Goal: Information Seeking & Learning: Learn about a topic

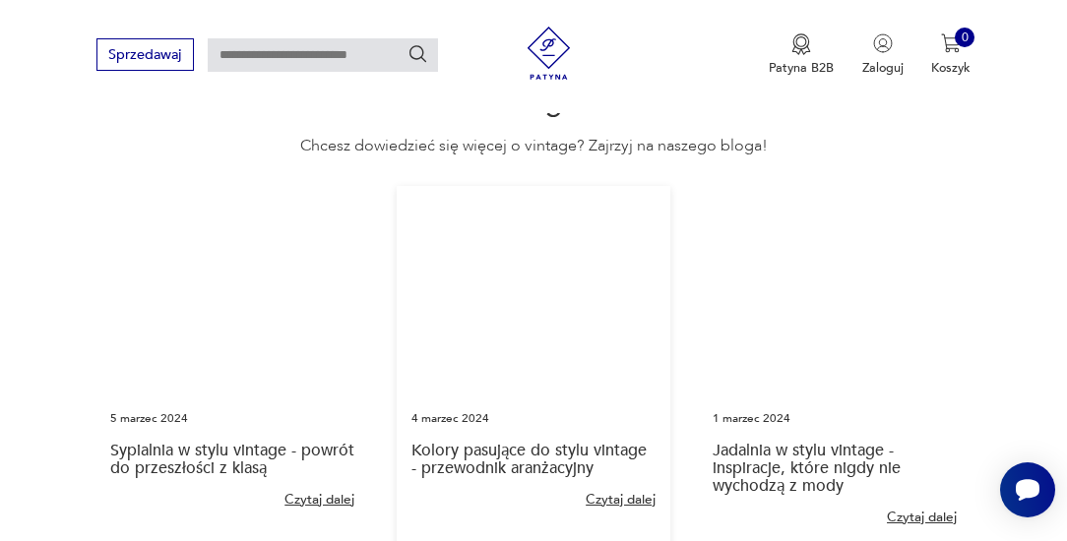
scroll to position [3993, 0]
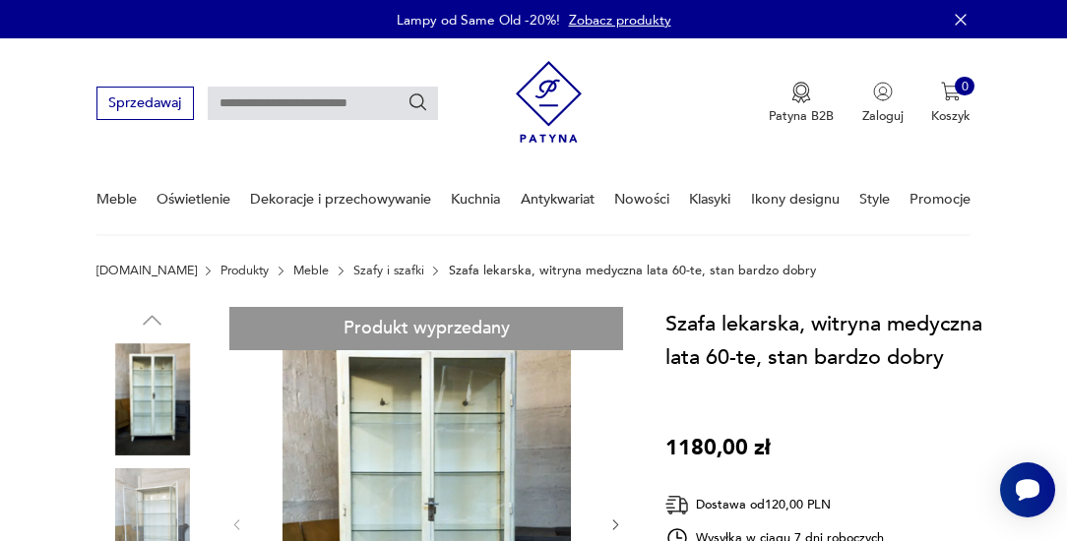
click at [550, 99] on img at bounding box center [549, 101] width 66 height 95
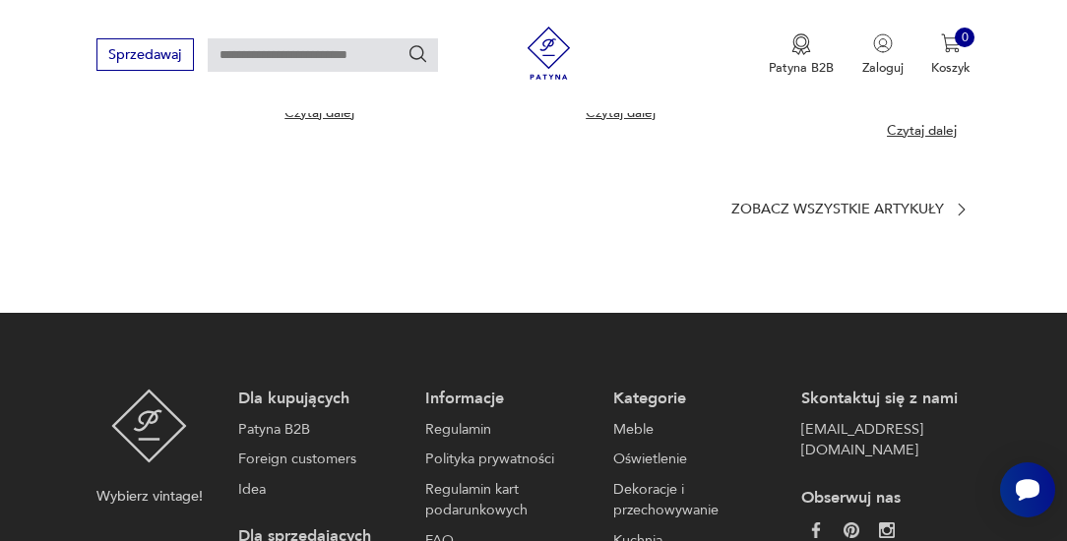
scroll to position [4443, 0]
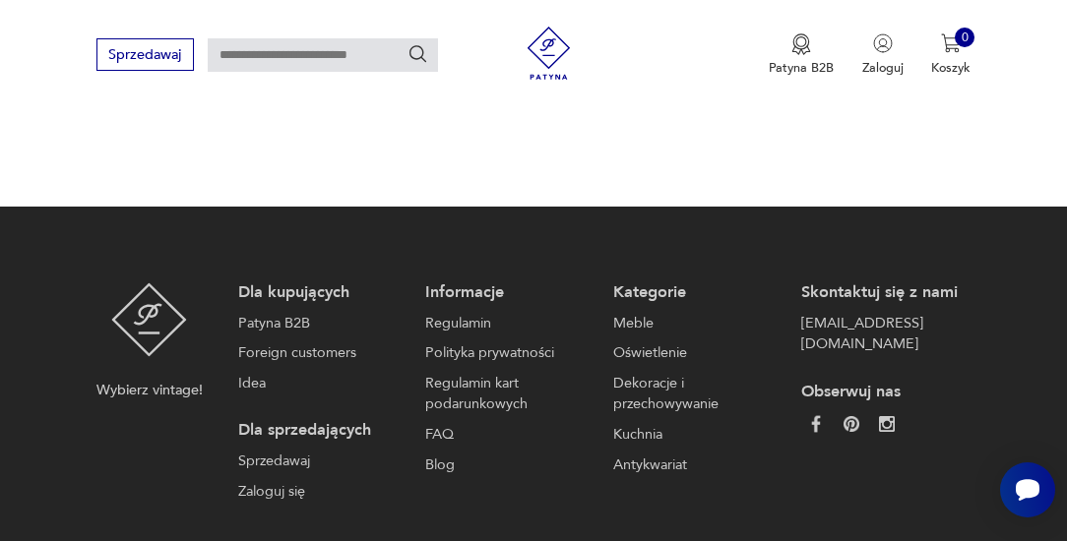
click at [816, 415] on img at bounding box center [816, 423] width 17 height 17
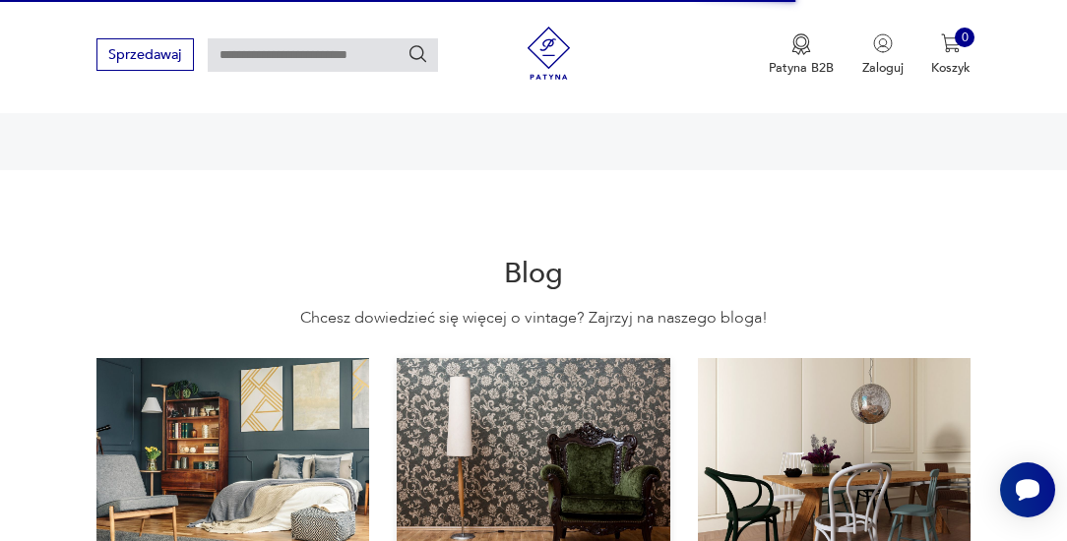
scroll to position [3759, 0]
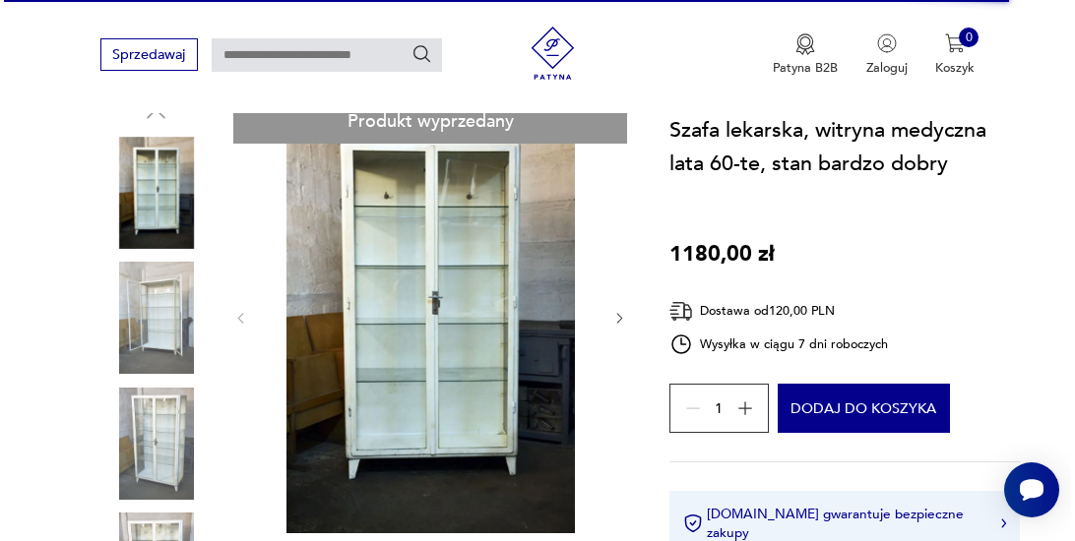
scroll to position [224, 0]
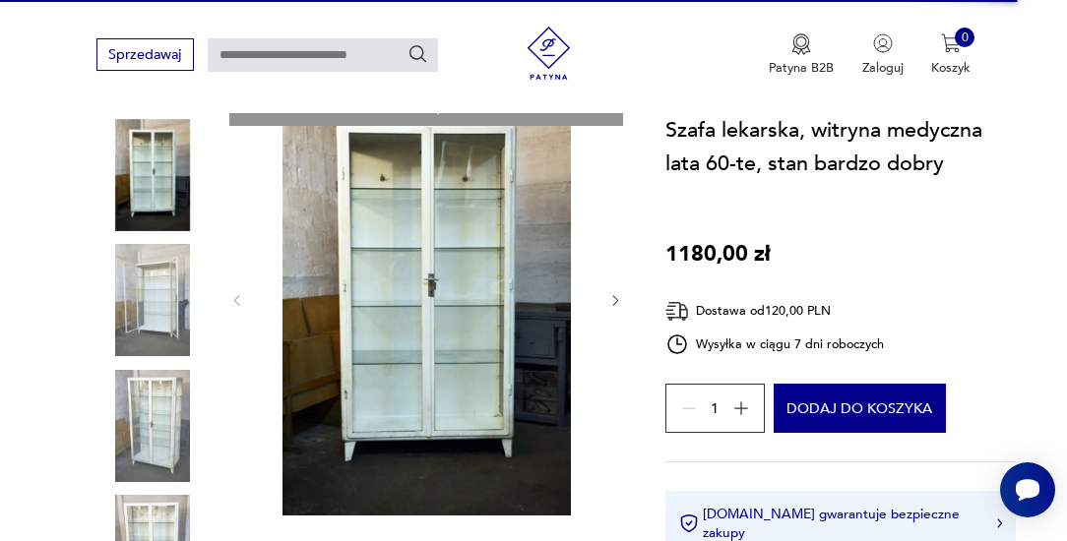
click at [459, 281] on img at bounding box center [426, 299] width 329 height 433
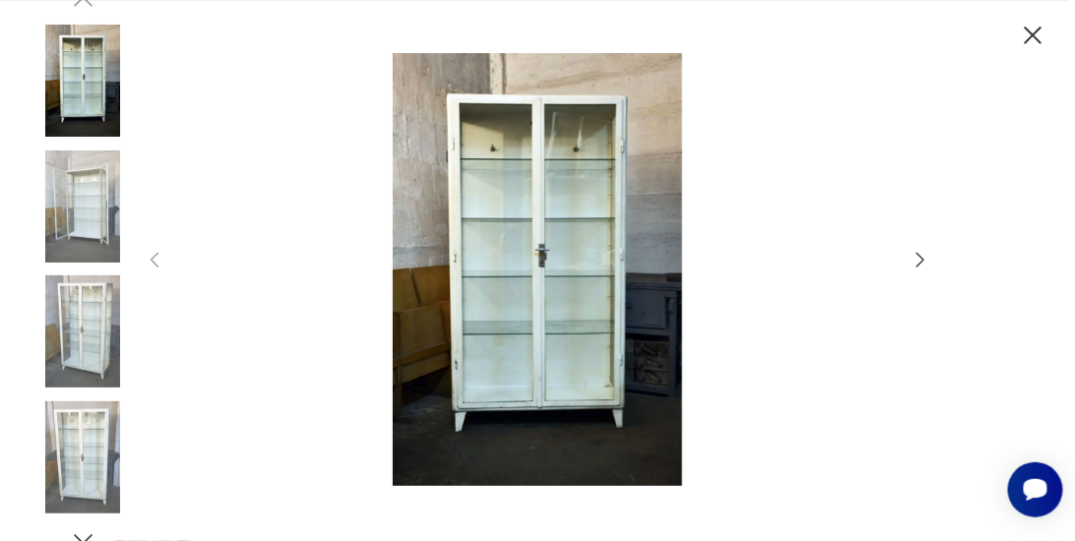
click at [921, 257] on icon "button" at bounding box center [920, 260] width 8 height 15
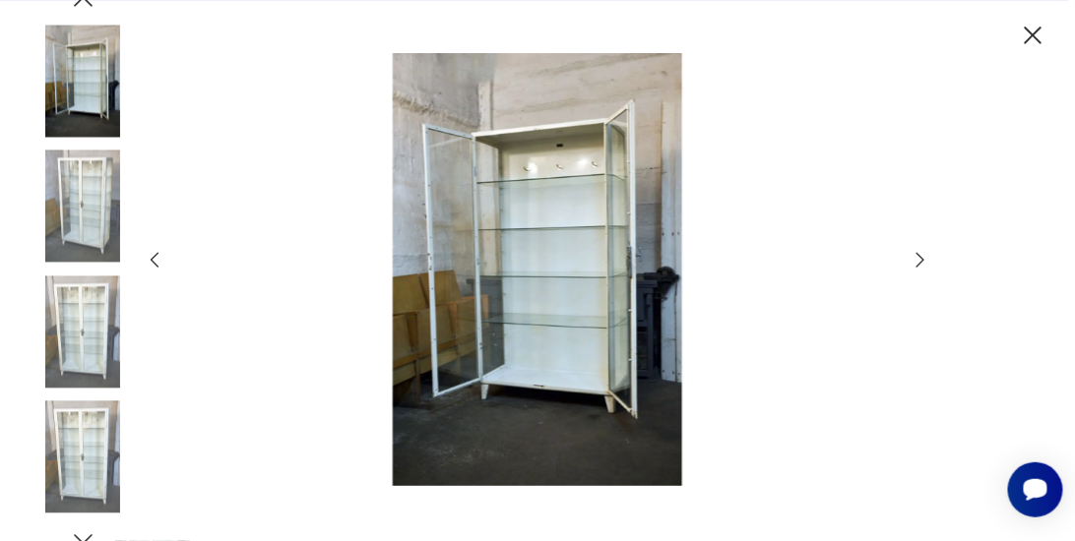
click at [79, 534] on icon "button" at bounding box center [83, 540] width 27 height 27
click at [87, 536] on icon "button" at bounding box center [83, 540] width 27 height 27
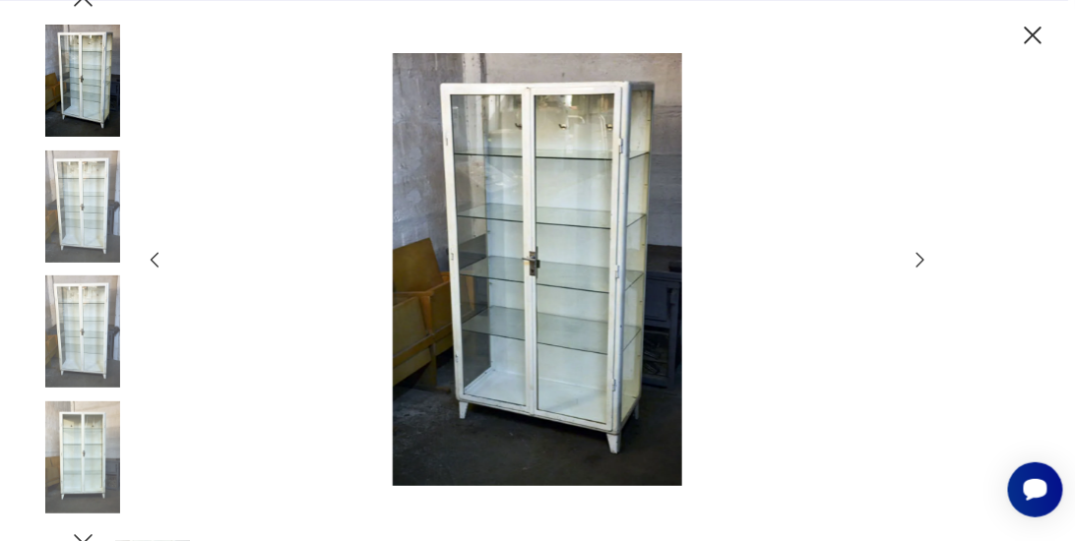
click at [90, 536] on icon "button" at bounding box center [83, 539] width 19 height 10
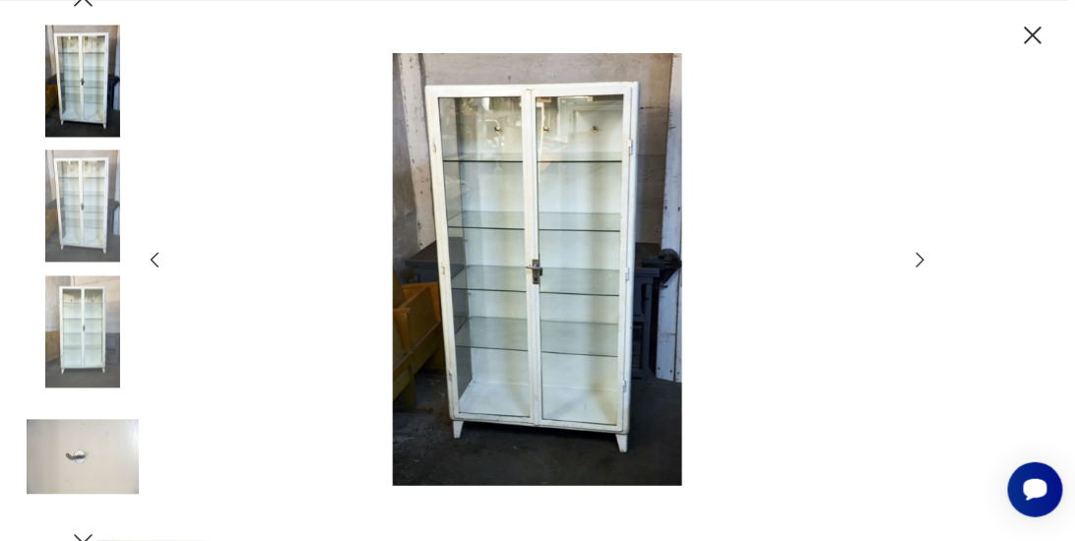
click at [89, 535] on icon "button" at bounding box center [83, 540] width 27 height 27
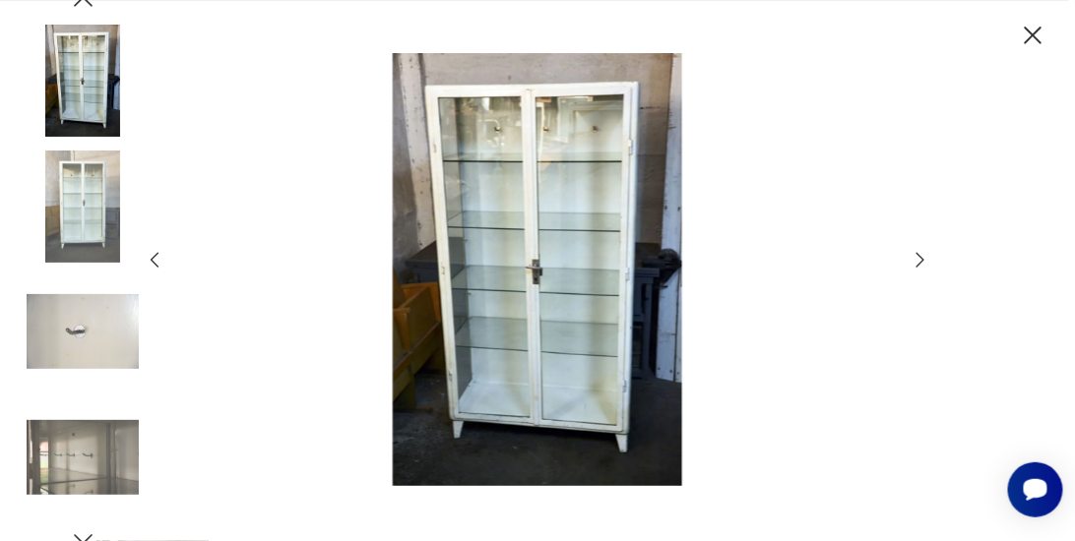
click at [89, 533] on icon "button" at bounding box center [83, 540] width 27 height 27
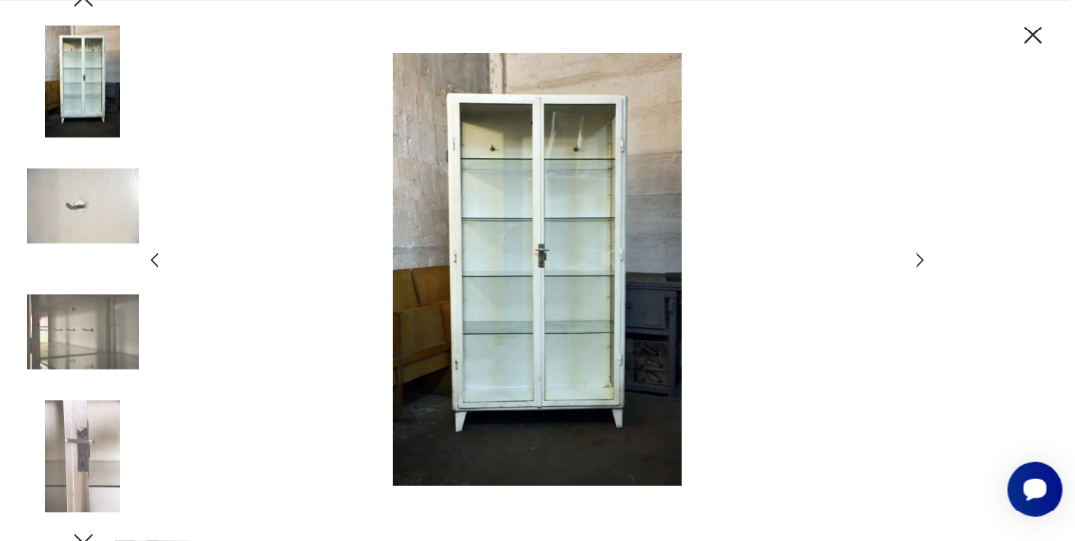
click at [90, 533] on icon "button" at bounding box center [83, 540] width 27 height 27
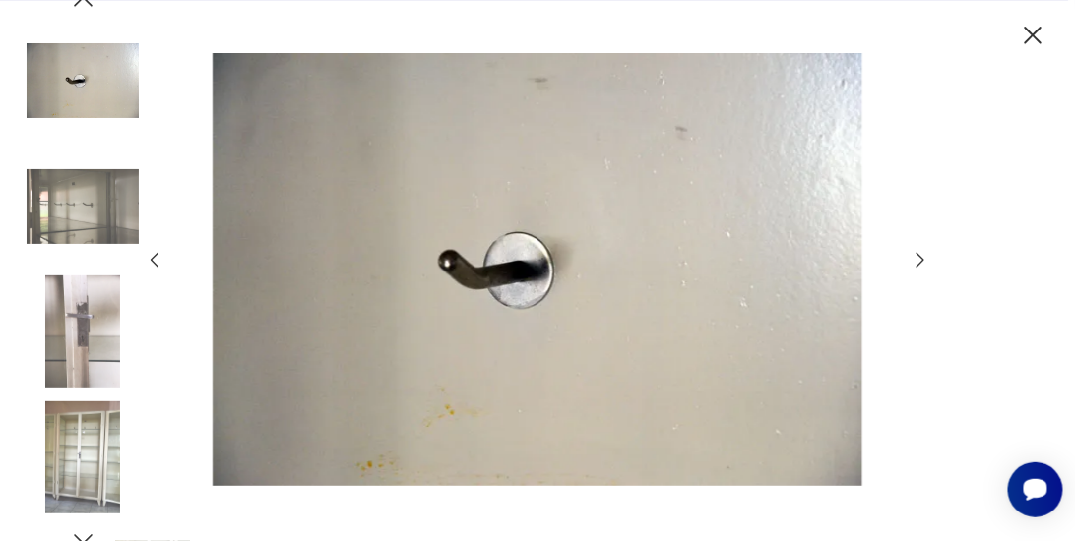
click at [90, 533] on icon "button" at bounding box center [83, 540] width 27 height 27
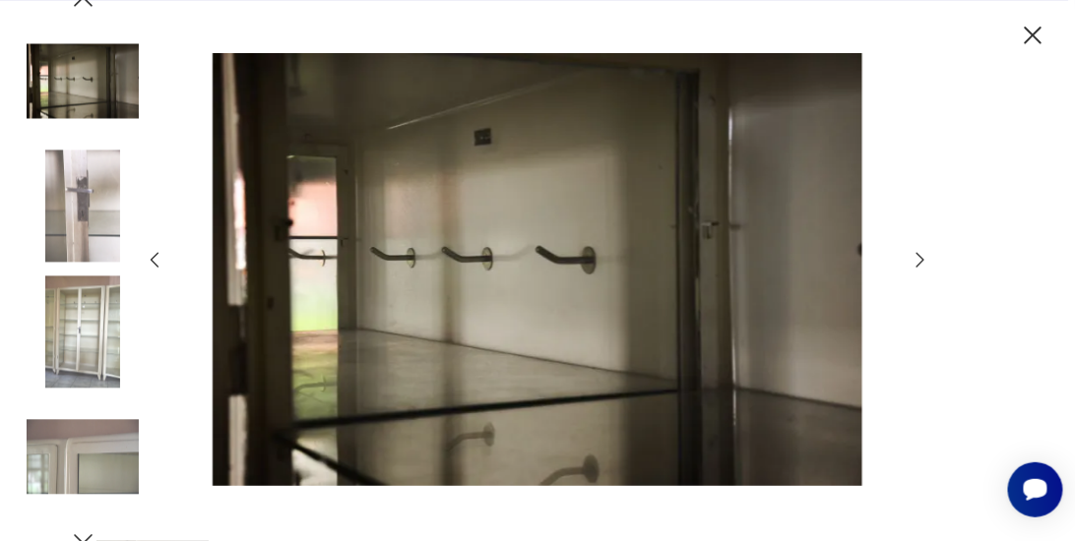
click at [81, 533] on icon "button" at bounding box center [83, 540] width 27 height 27
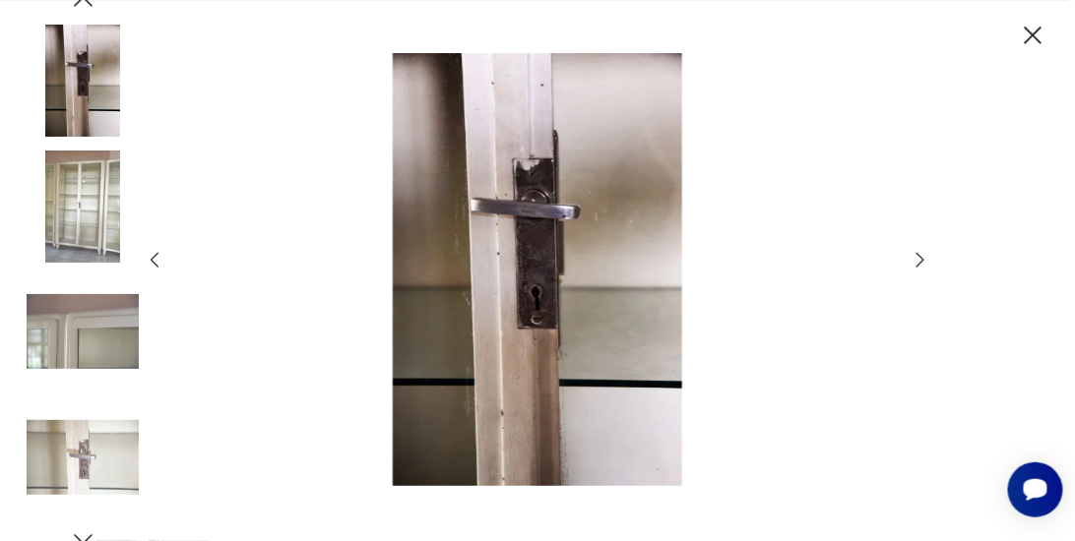
click at [84, 536] on icon "button" at bounding box center [83, 540] width 27 height 27
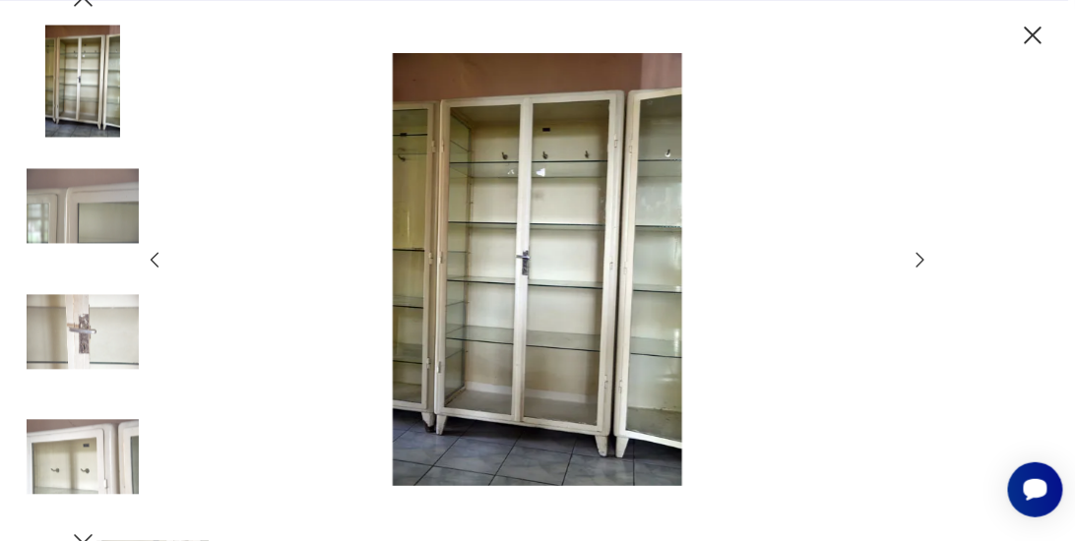
click at [87, 533] on icon "button" at bounding box center [83, 540] width 27 height 27
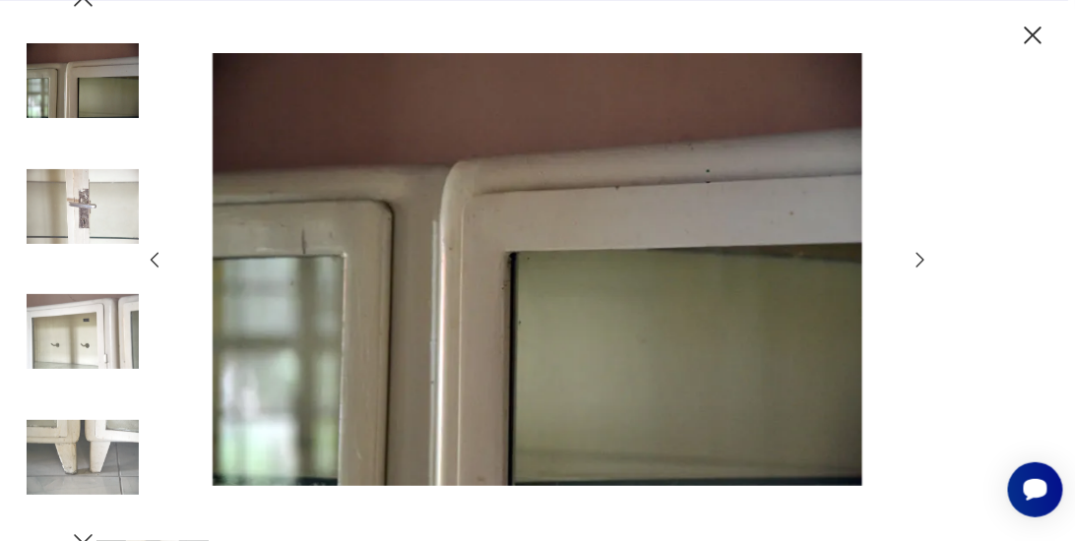
click at [89, 533] on icon "button" at bounding box center [83, 540] width 27 height 27
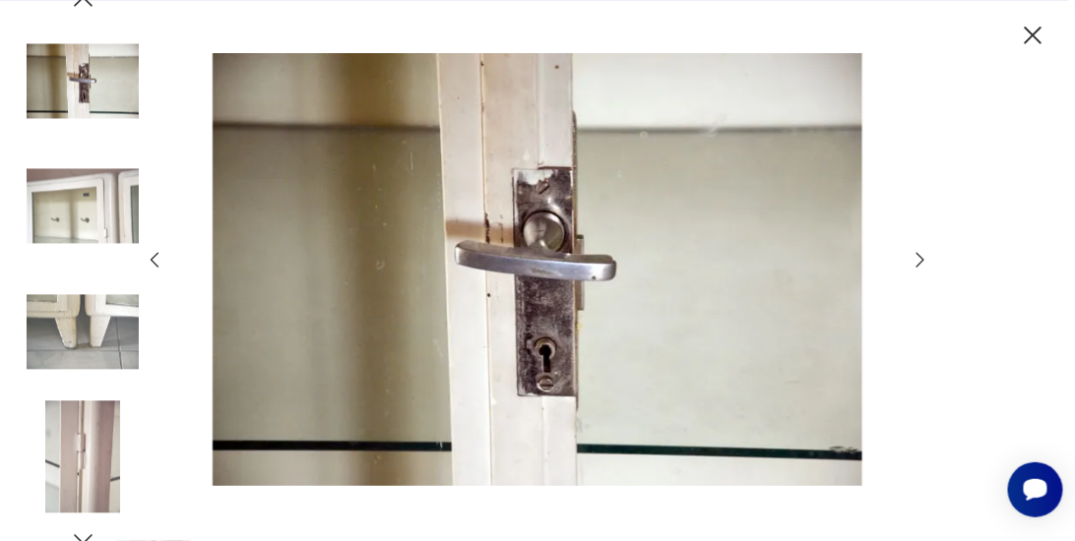
click at [89, 533] on icon "button" at bounding box center [83, 540] width 27 height 27
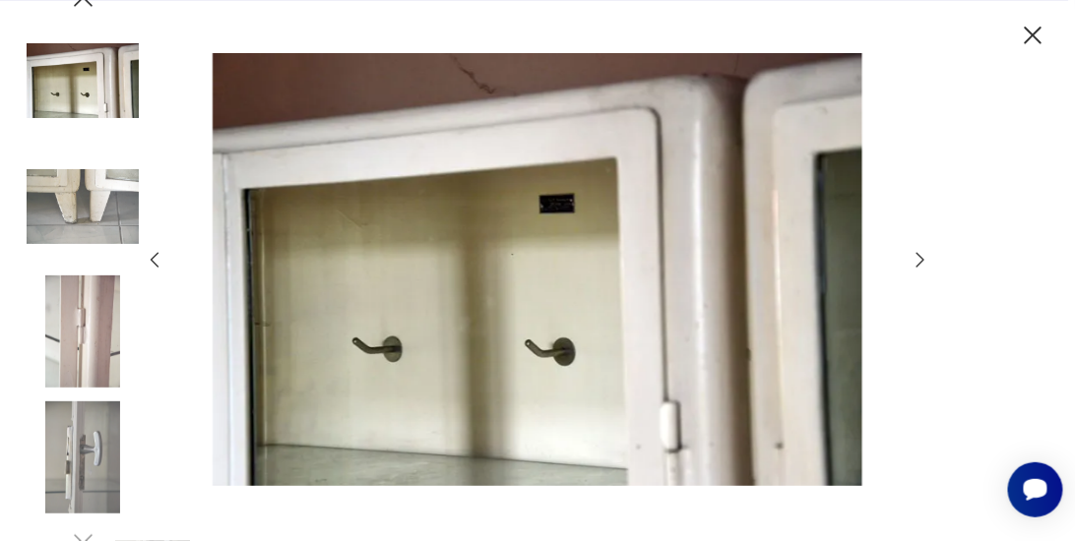
click at [85, 469] on img at bounding box center [83, 458] width 112 height 112
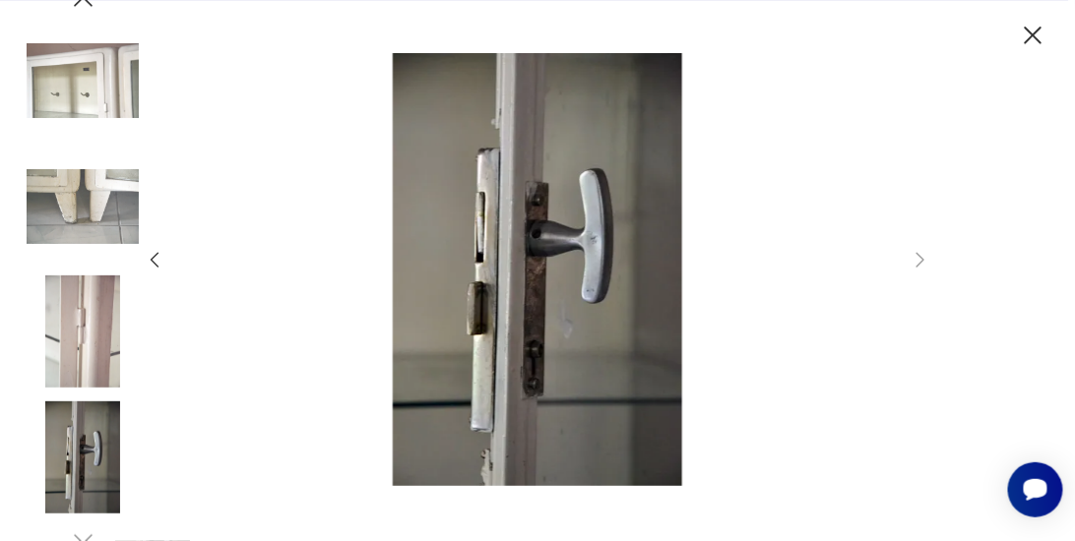
click at [81, 321] on img at bounding box center [83, 332] width 112 height 112
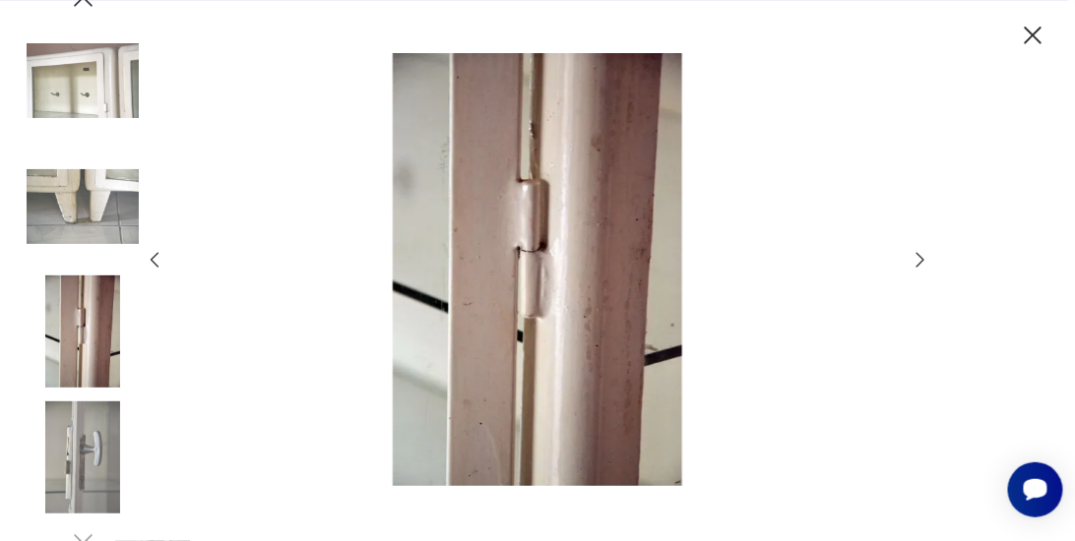
click at [105, 94] on img at bounding box center [83, 81] width 112 height 112
